Goal: Information Seeking & Learning: Learn about a topic

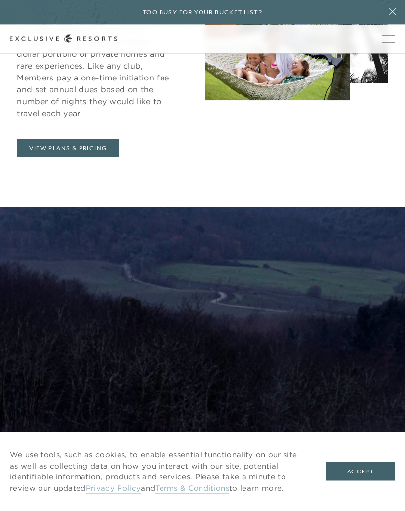
scroll to position [605, 0]
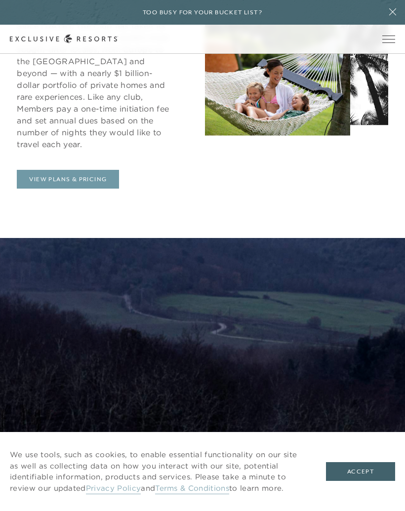
click at [90, 170] on link "View Plans & Pricing" at bounding box center [68, 179] width 102 height 19
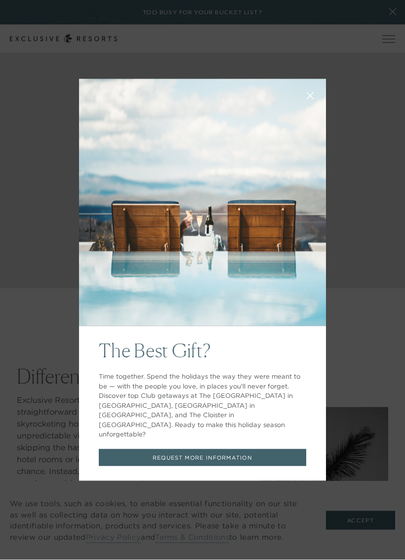
scroll to position [272, 0]
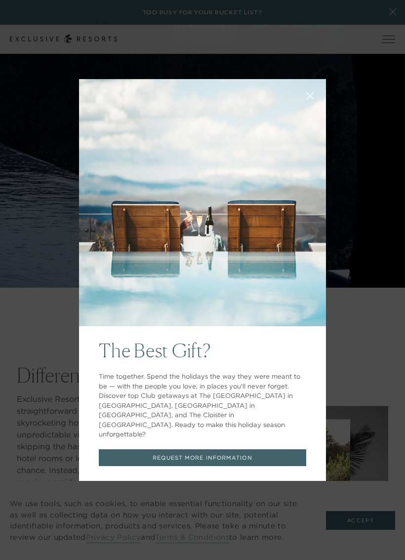
click at [310, 107] on button at bounding box center [310, 95] width 24 height 24
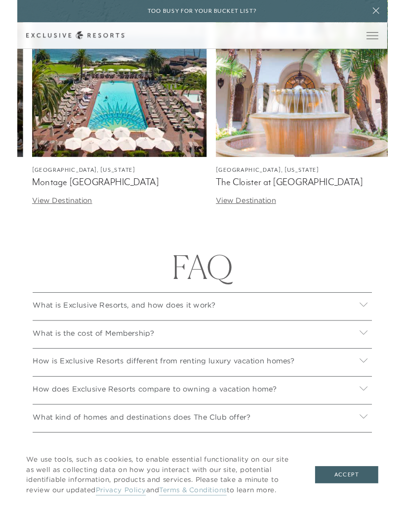
scroll to position [3298, 0]
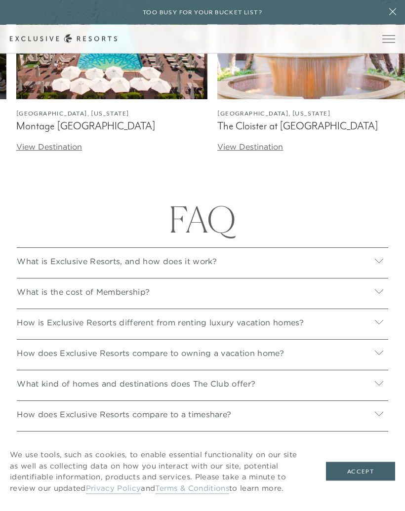
click at [363, 478] on button "Accept" at bounding box center [360, 471] width 69 height 19
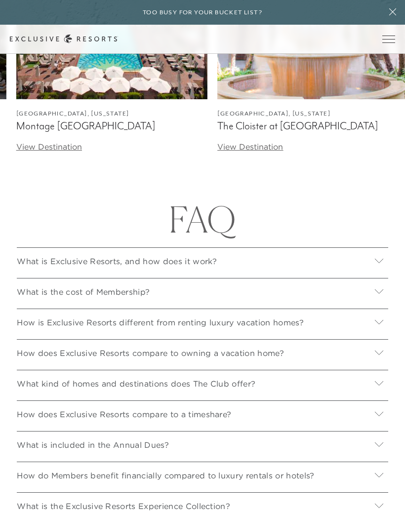
click at [374, 264] on div at bounding box center [379, 262] width 18 height 18
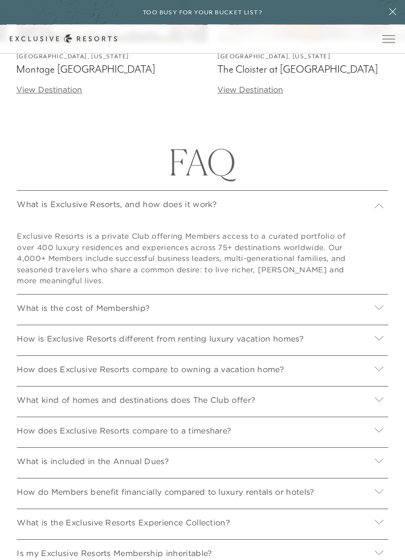
click at [382, 303] on icon at bounding box center [378, 307] width 9 height 9
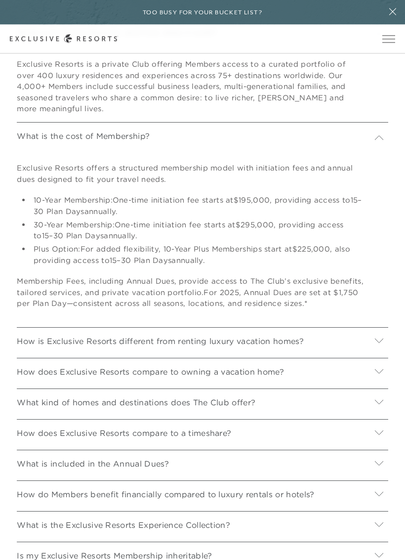
scroll to position [3608, 0]
click at [381, 339] on div at bounding box center [379, 341] width 18 height 18
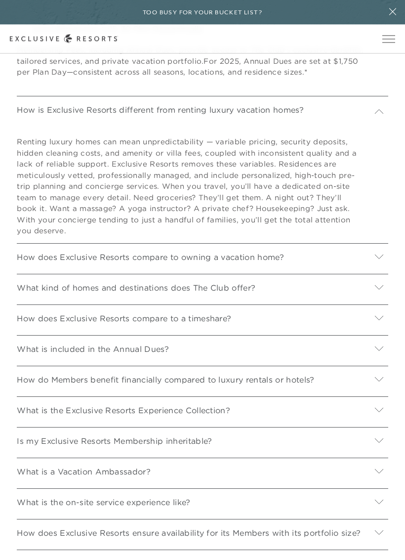
scroll to position [3840, 0]
click at [379, 254] on div at bounding box center [379, 257] width 18 height 18
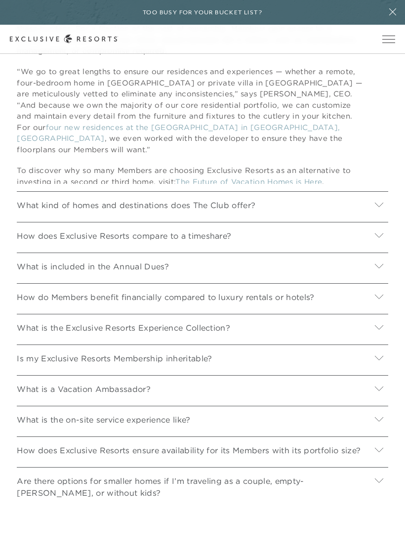
scroll to position [4189, 0]
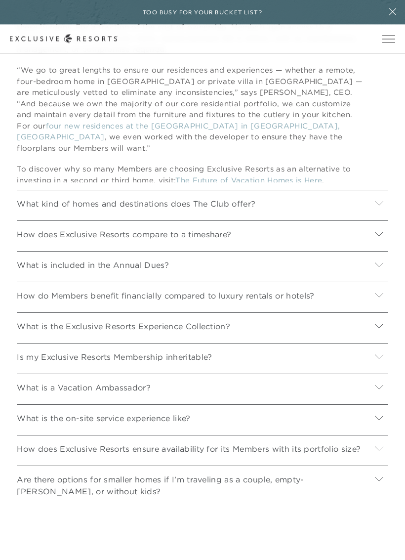
click at [377, 235] on div at bounding box center [379, 235] width 18 height 18
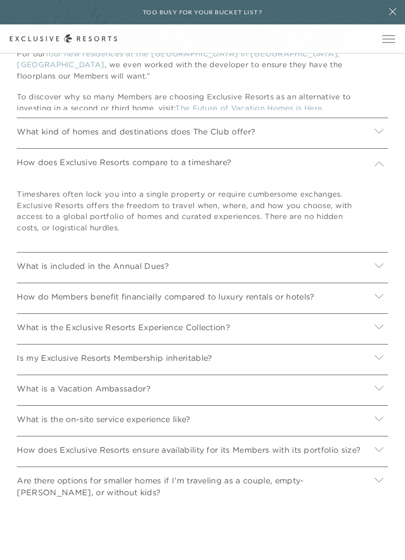
scroll to position [4269, 0]
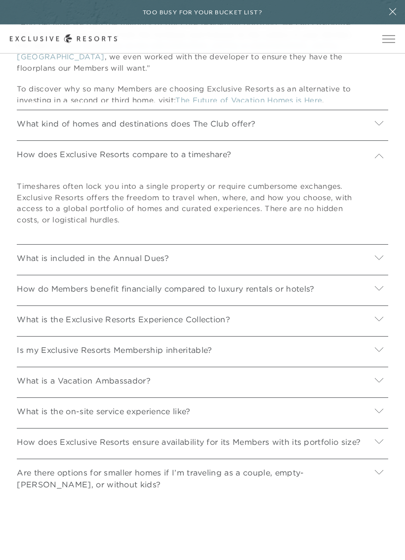
click at [378, 260] on div at bounding box center [379, 259] width 18 height 18
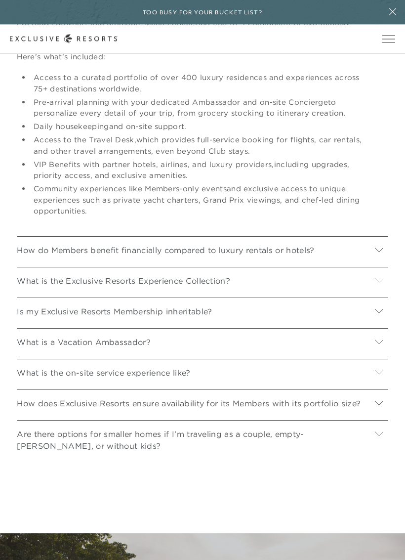
scroll to position [4546, 0]
click at [381, 249] on div at bounding box center [379, 251] width 18 height 18
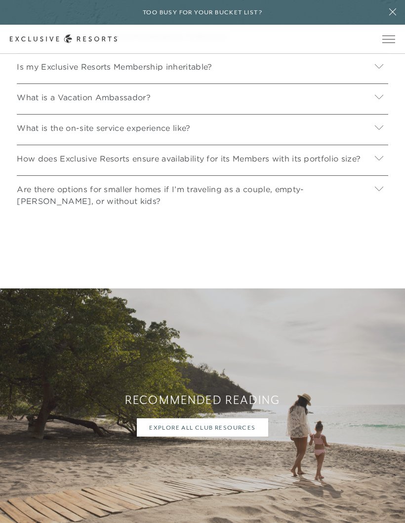
scroll to position [4870, 0]
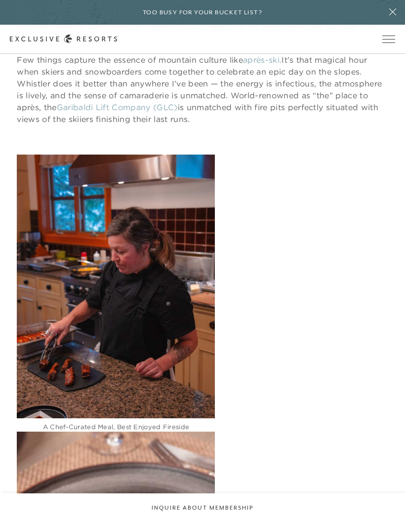
scroll to position [2251, 0]
